Goal: Transaction & Acquisition: Purchase product/service

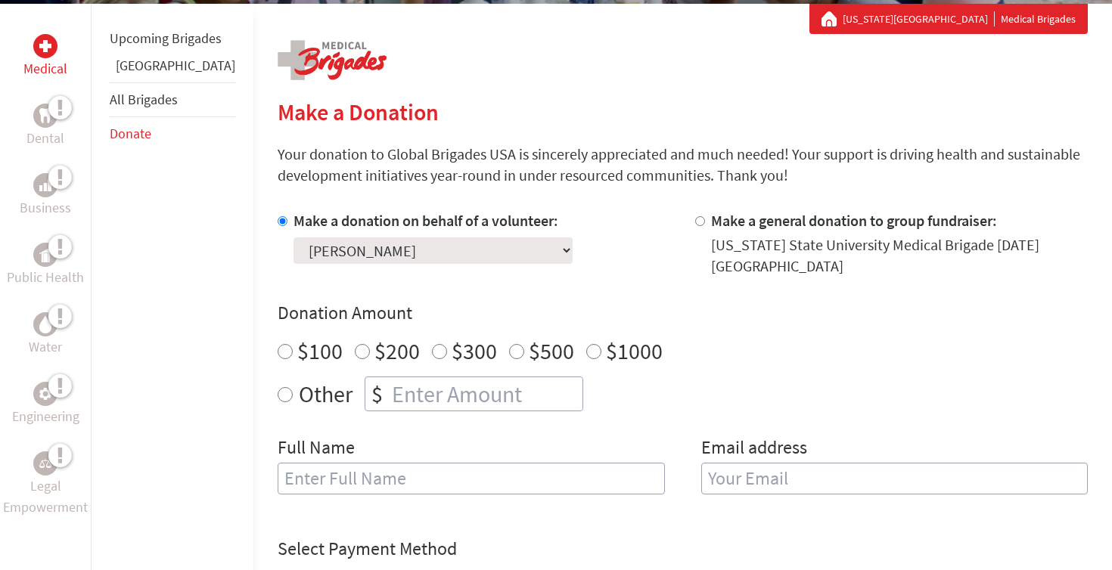
scroll to position [279, 0]
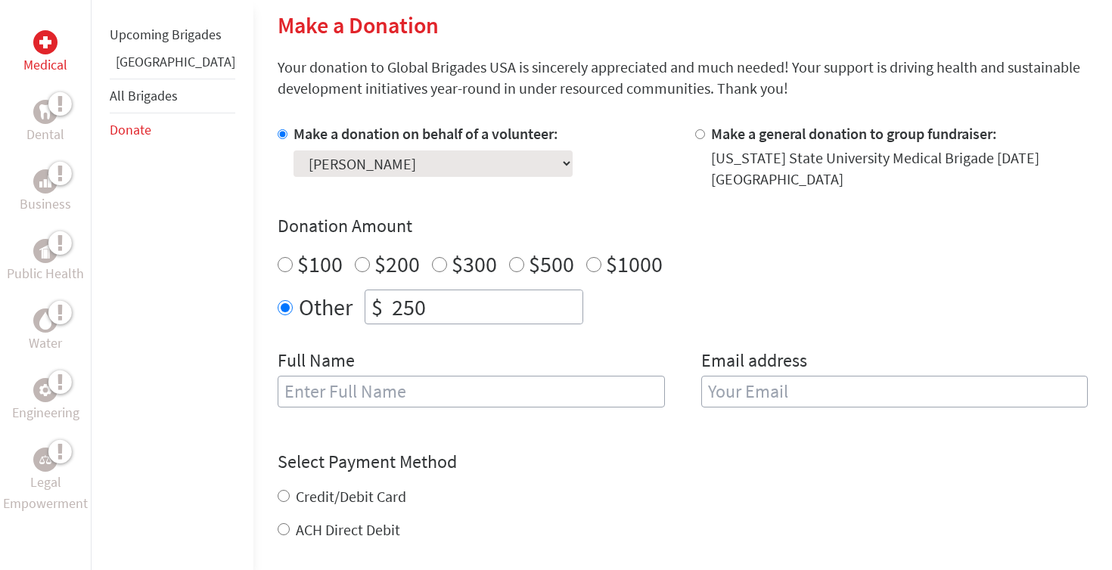
scroll to position [365, 0]
click at [278, 530] on input "ACH Direct Debit" at bounding box center [284, 529] width 12 height 12
radio input "true"
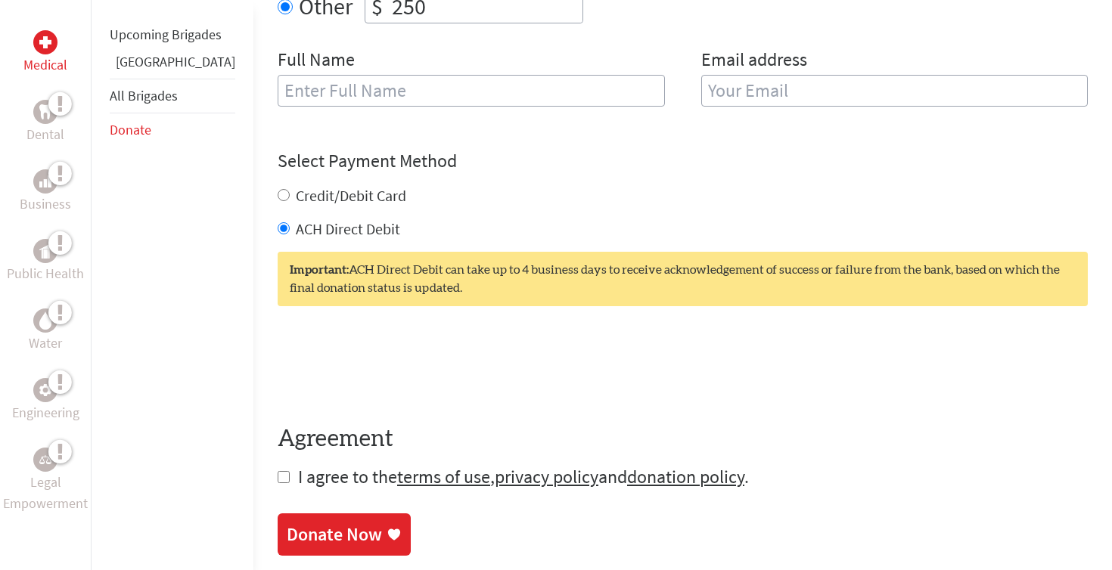
scroll to position [666, 0]
click at [278, 194] on input "Credit/Debit Card" at bounding box center [284, 195] width 12 height 12
radio input "true"
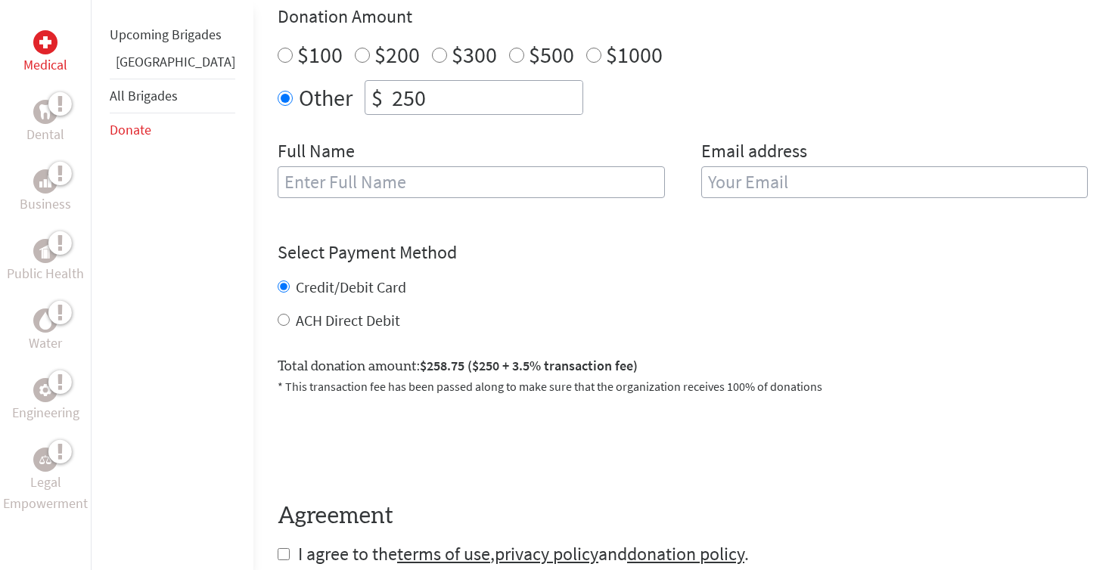
scroll to position [576, 0]
click at [278, 317] on input "ACH Direct Debit" at bounding box center [284, 318] width 12 height 12
radio input "true"
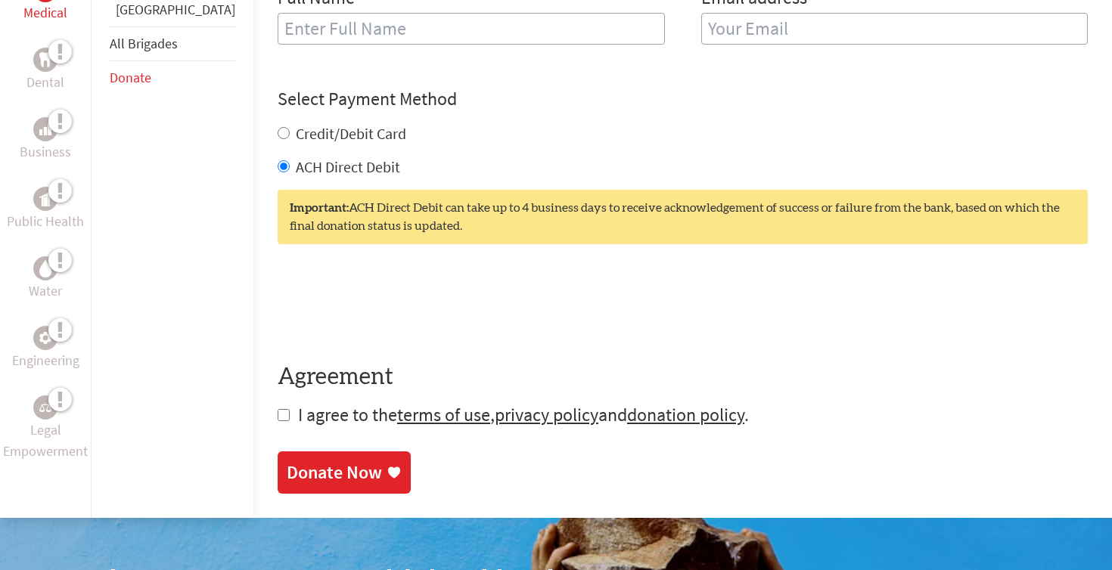
scroll to position [725, 0]
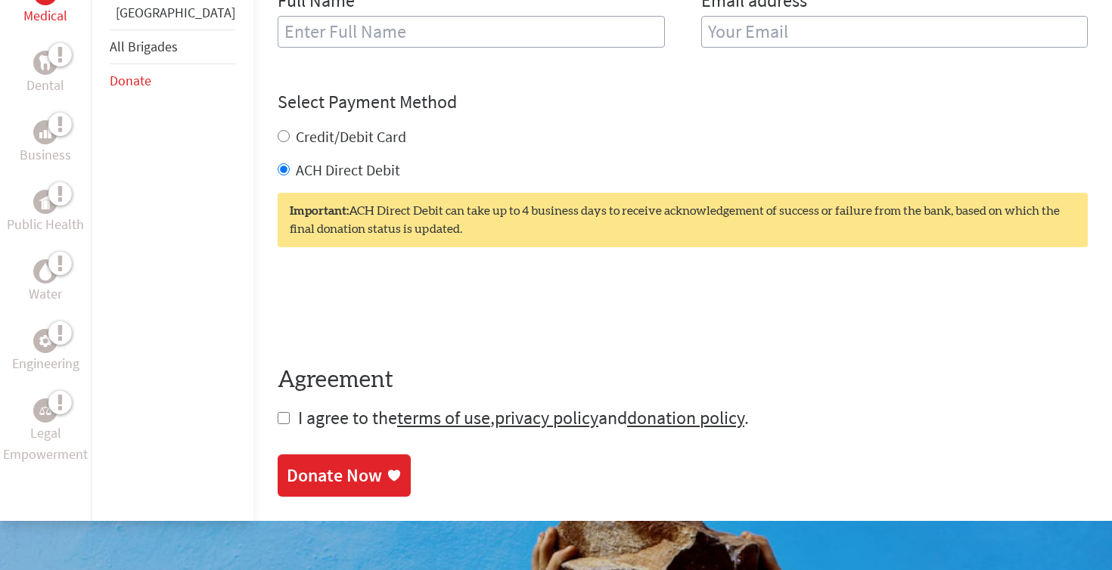
click at [278, 420] on input "checkbox" at bounding box center [284, 418] width 12 height 12
checkbox input "true"
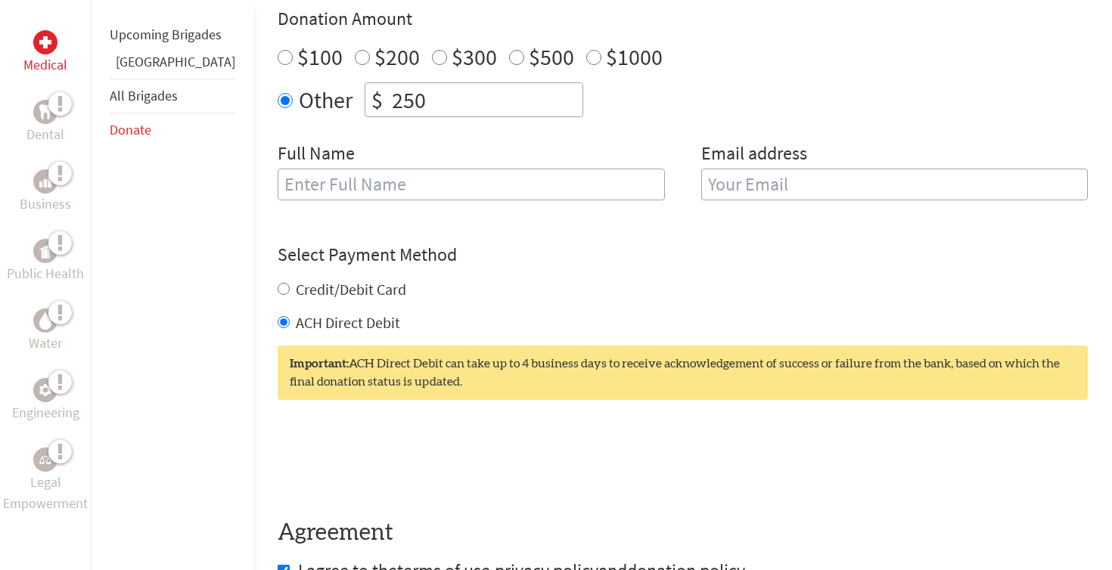
scroll to position [603, 0]
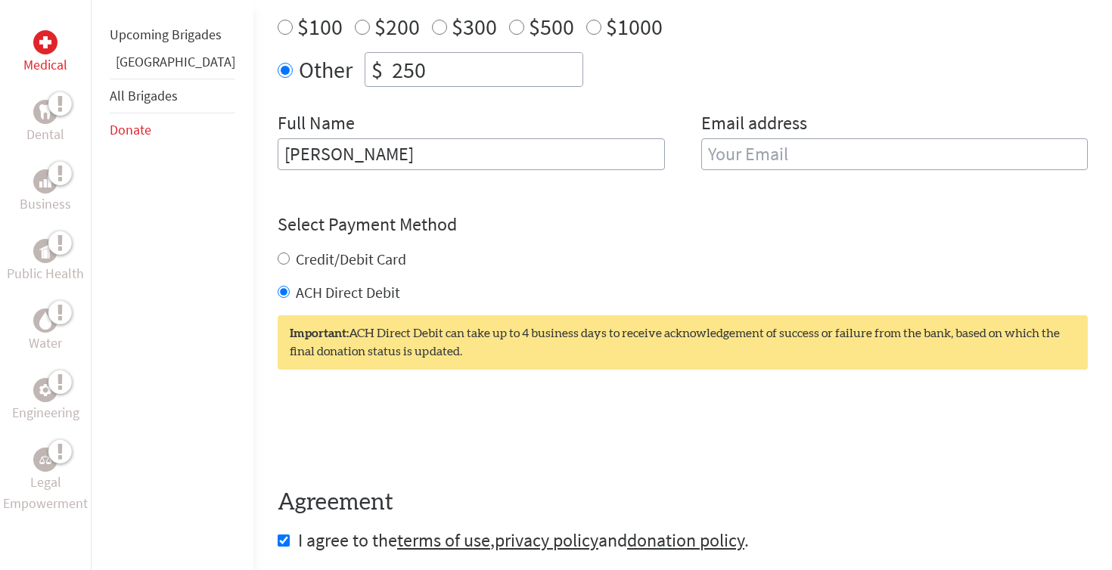
type input "Waldemar Kuzbiel"
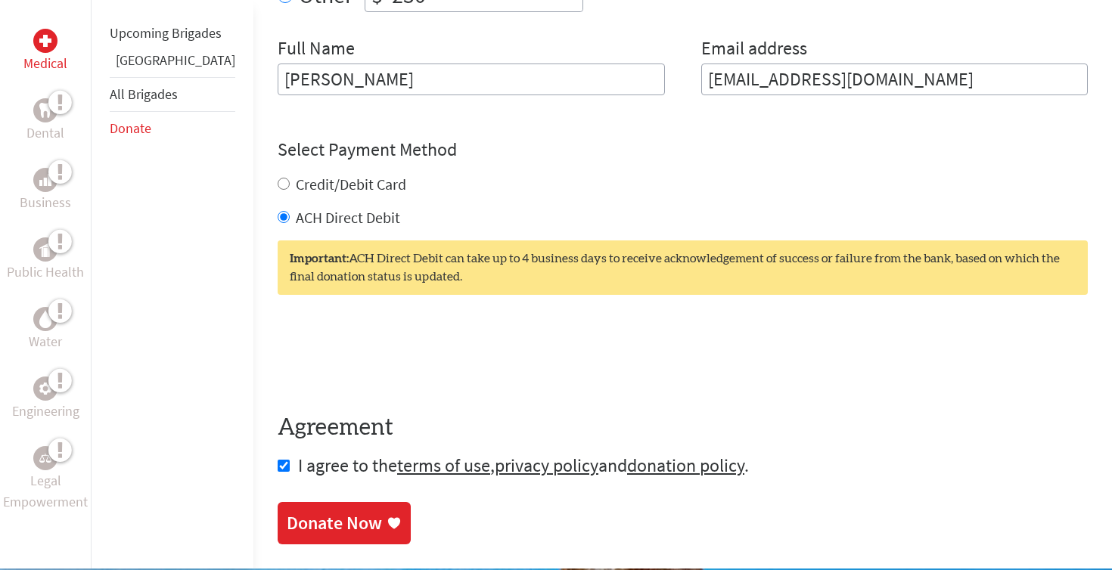
scroll to position [678, 0]
type input "kuzbielw@gmail.com"
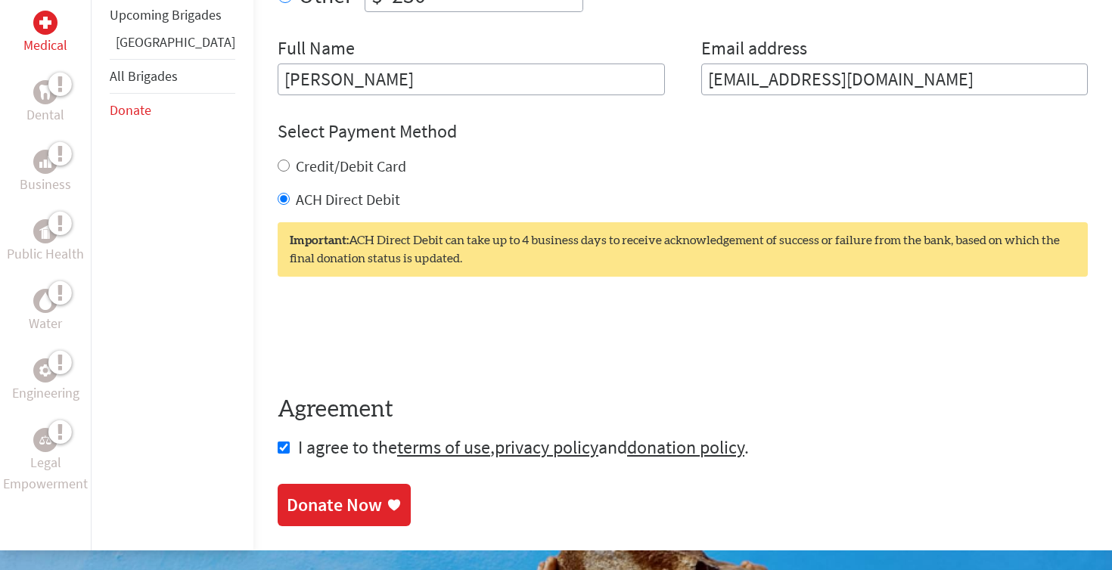
click at [278, 164] on input "Credit/Debit Card" at bounding box center [284, 166] width 12 height 12
radio input "true"
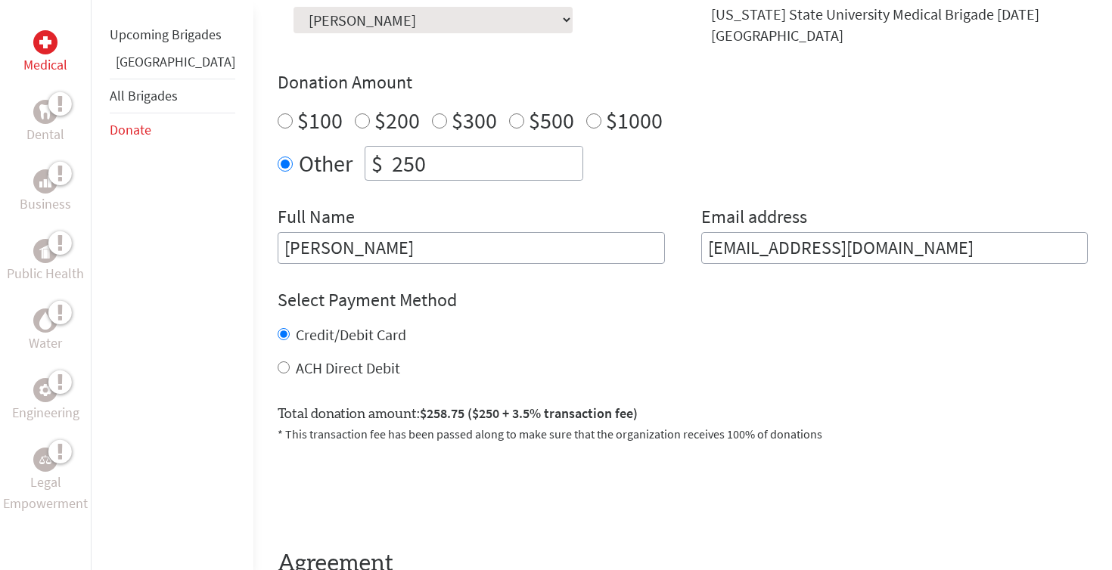
scroll to position [514, 0]
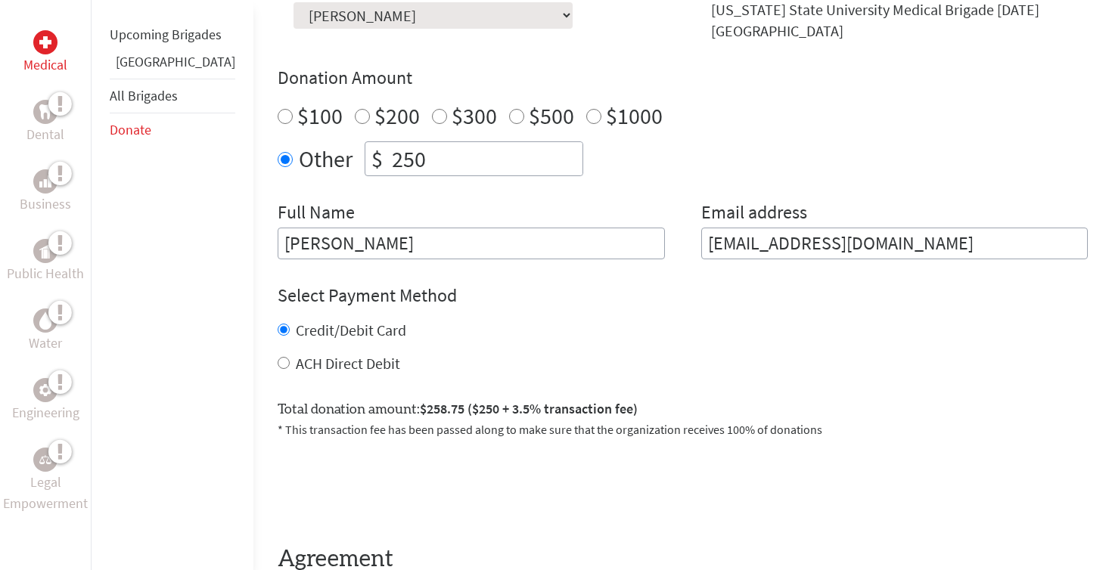
click at [278, 365] on input "ACH Direct Debit" at bounding box center [284, 363] width 12 height 12
radio input "true"
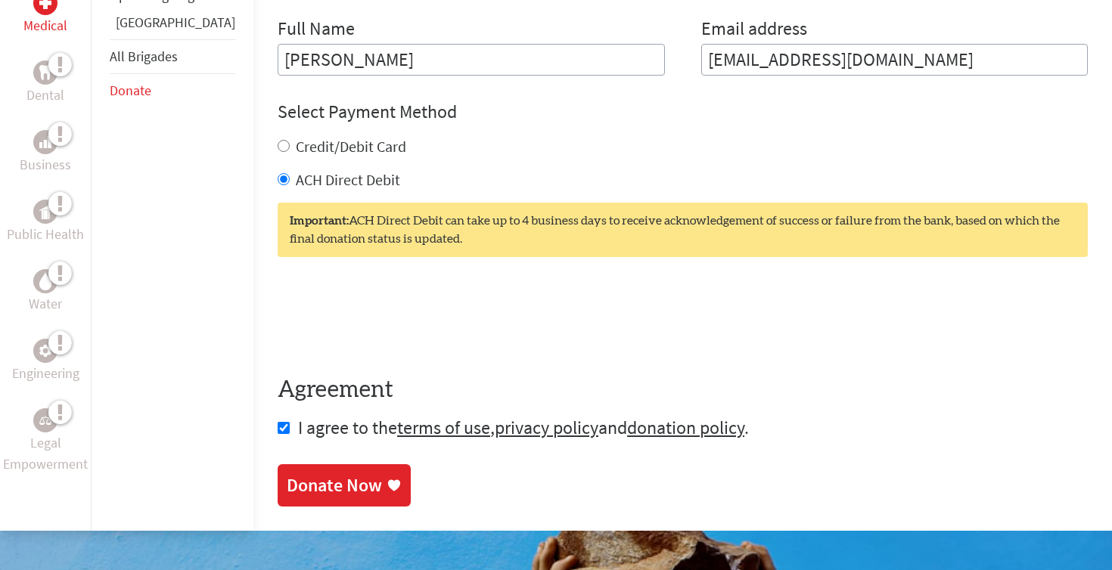
scroll to position [770, 0]
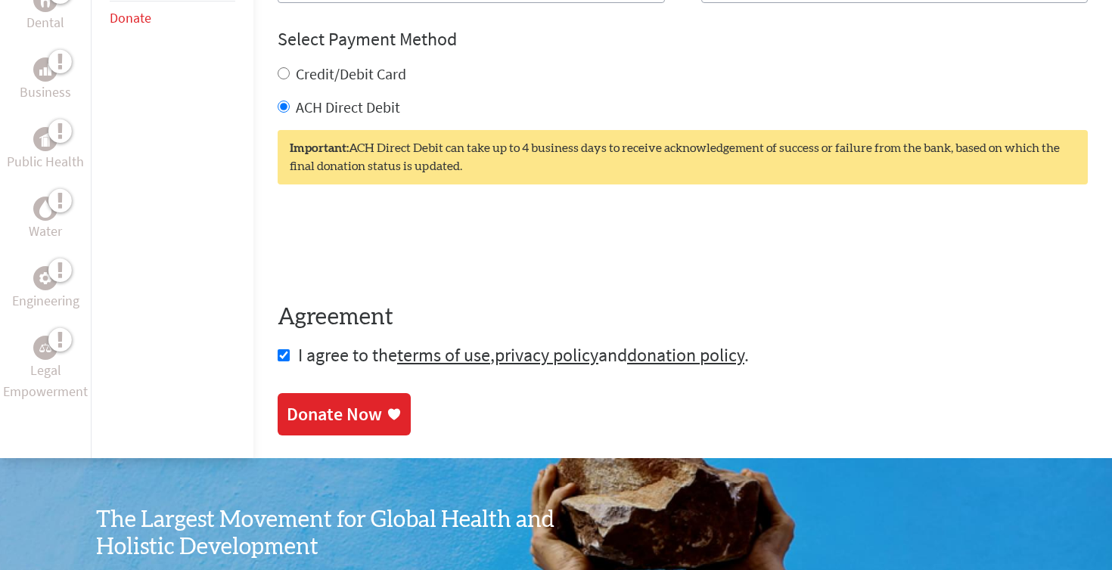
click at [331, 404] on link "Donate Now" at bounding box center [344, 414] width 133 height 42
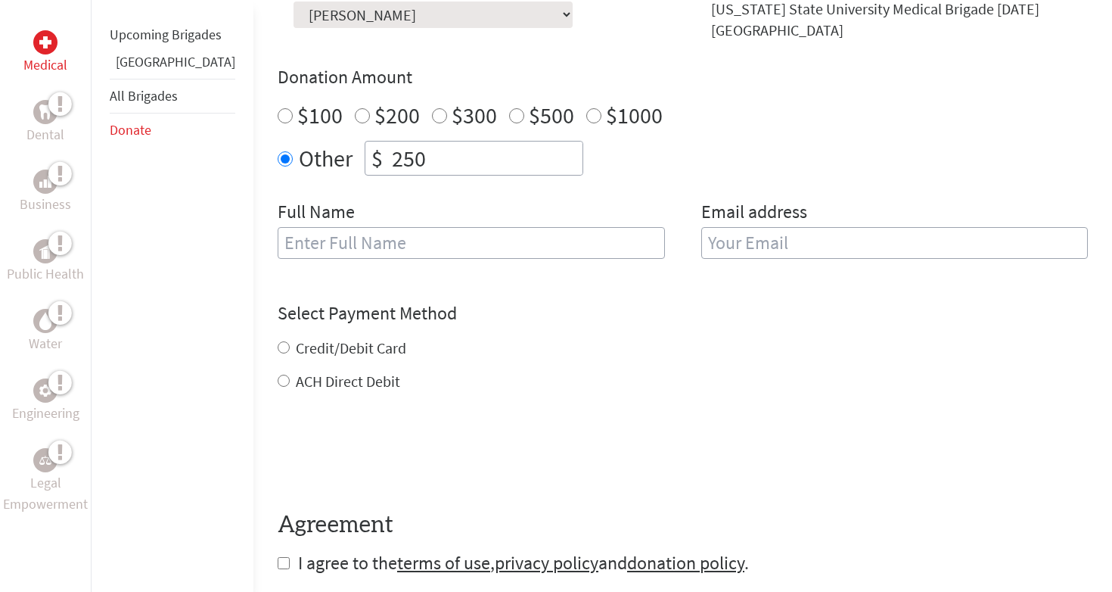
scroll to position [526, 0]
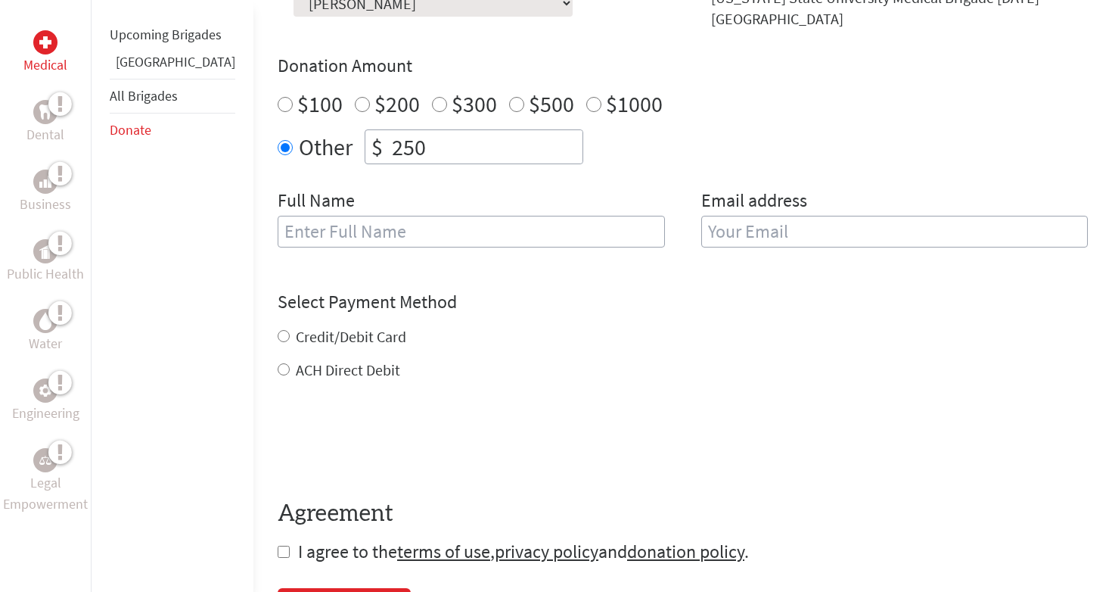
click at [278, 375] on input "ACH Direct Debit" at bounding box center [284, 369] width 12 height 12
radio input "true"
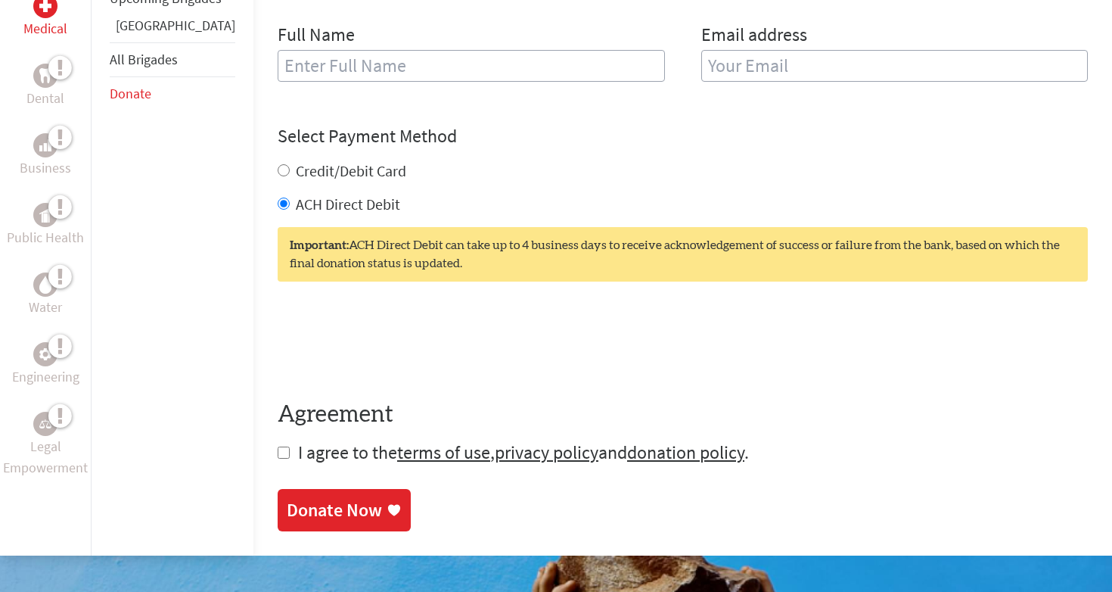
scroll to position [690, 0]
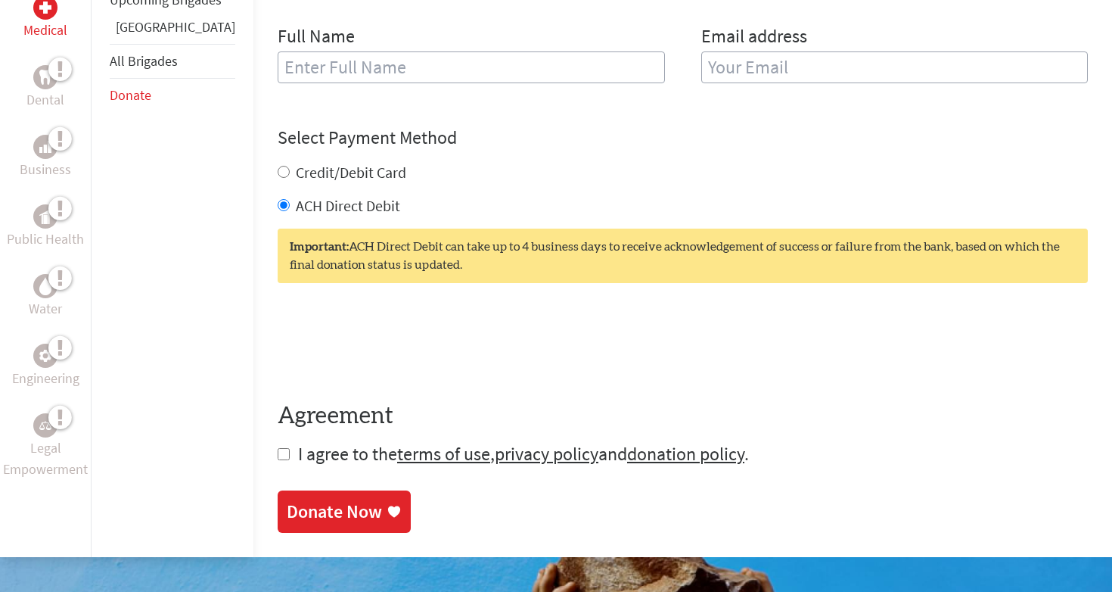
click at [278, 464] on form "Make a donation on behalf of a volunteer: Select a volunteer... [PERSON_NAME] […" at bounding box center [683, 132] width 810 height 667
click at [278, 458] on input "checkbox" at bounding box center [284, 454] width 12 height 12
checkbox input "true"
click at [287, 512] on div "Donate Now" at bounding box center [334, 513] width 95 height 24
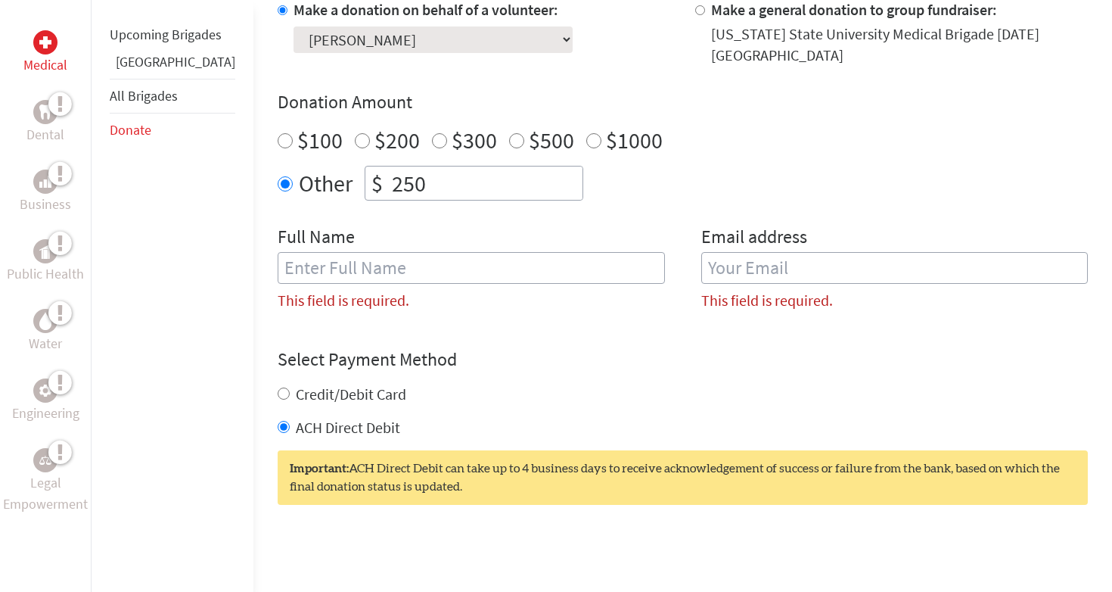
scroll to position [489, 0]
type input "[PERSON_NAME]"
click at [872, 252] on div "Email address This field is required." at bounding box center [894, 274] width 387 height 98
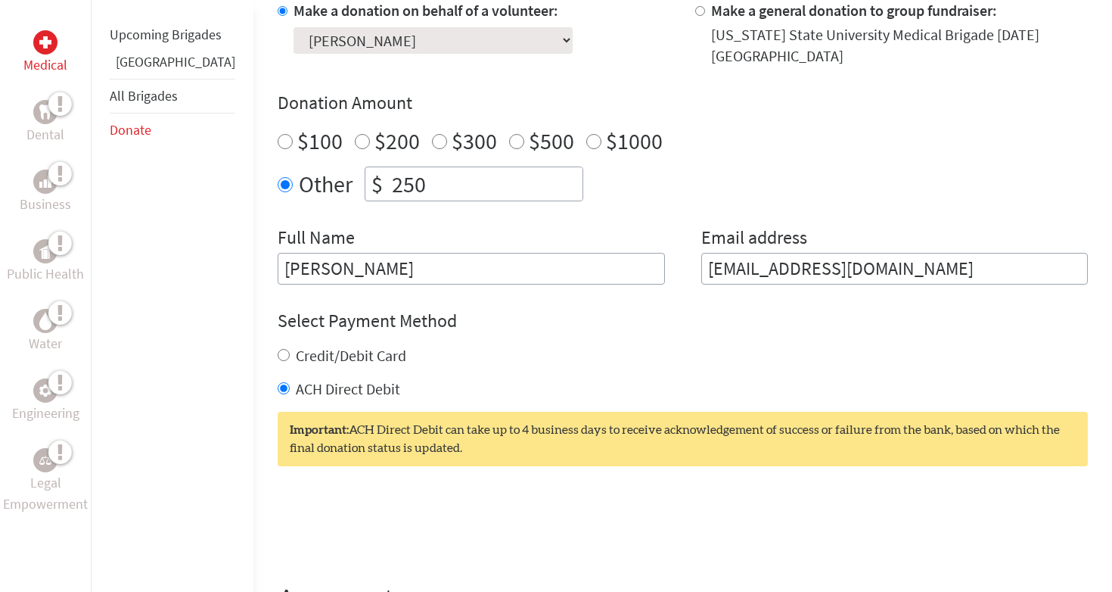
type input "[EMAIL_ADDRESS][DOMAIN_NAME]"
click at [568, 314] on h4 "Select Payment Method" at bounding box center [683, 321] width 810 height 24
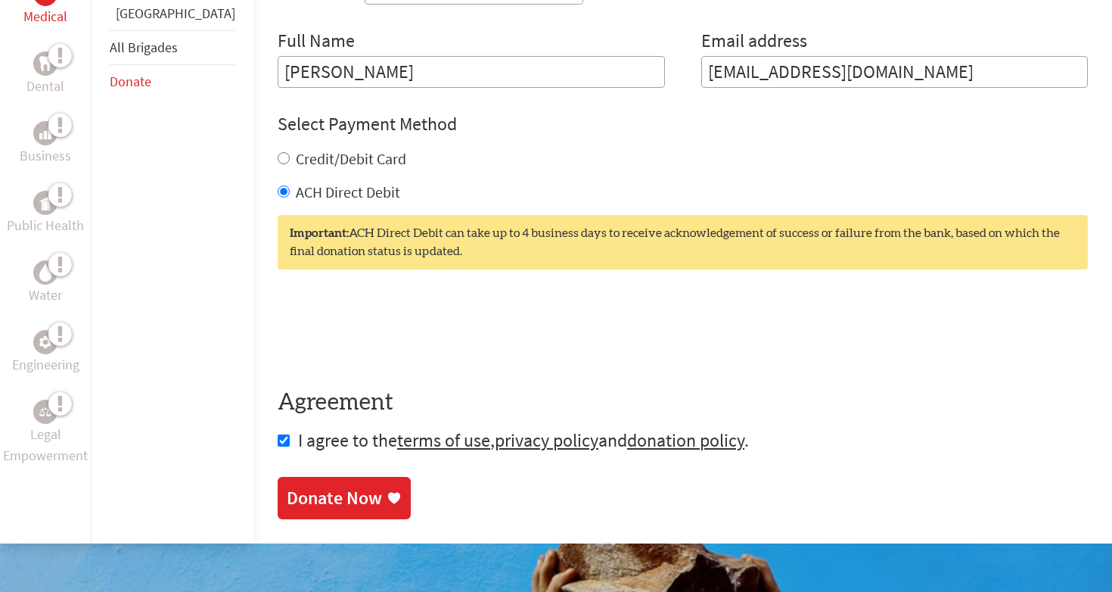
scroll to position [691, 0]
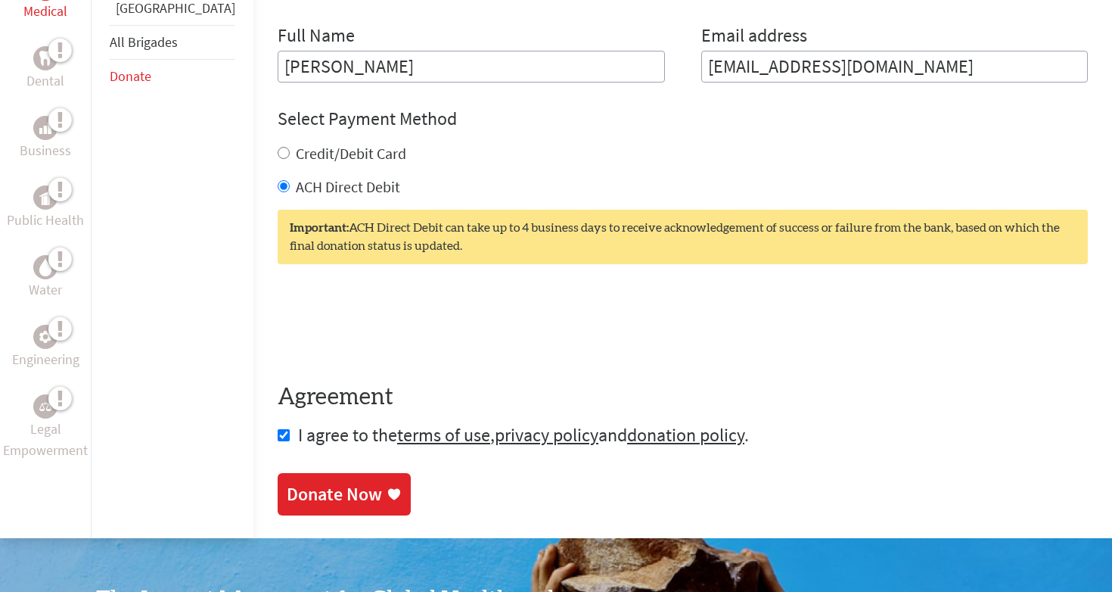
click at [388, 494] on icon at bounding box center [394, 494] width 12 height 11
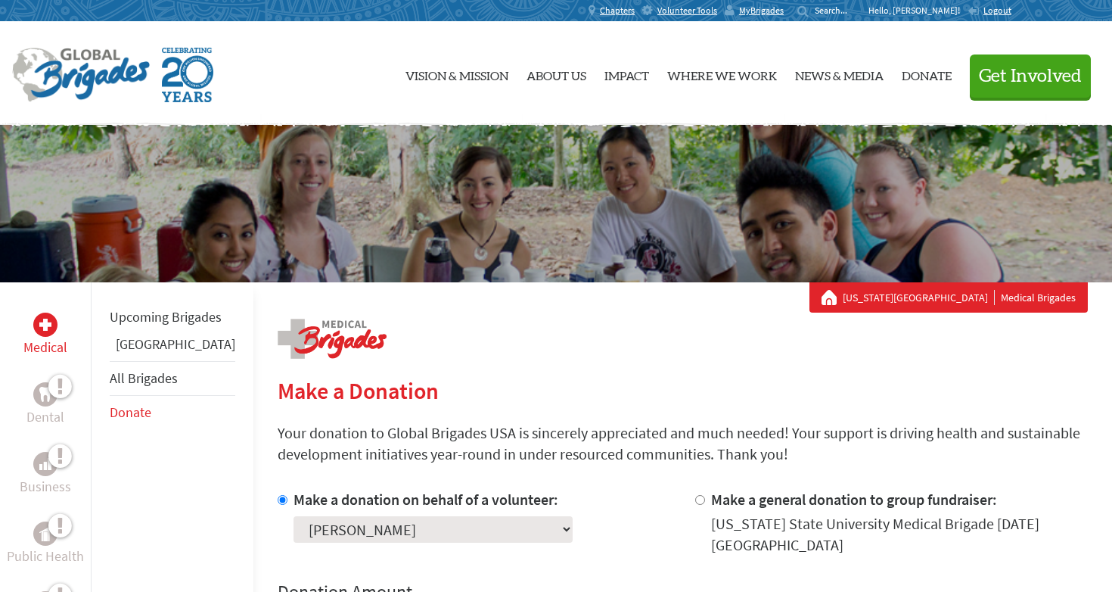
scroll to position [89, 0]
